Goal: Browse casually

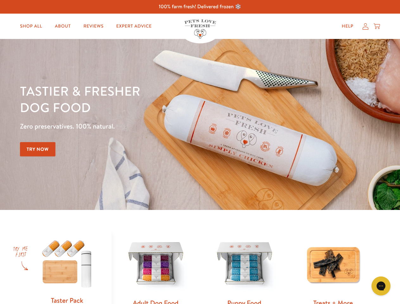
click at [200, 152] on div "Tastier & fresher dog food Zero preservatives. 100% natural. Try Now" at bounding box center [140, 125] width 240 height 84
click at [381, 286] on icon "Gorgias live chat" at bounding box center [381, 286] width 6 height 6
